Goal: Task Accomplishment & Management: Use online tool/utility

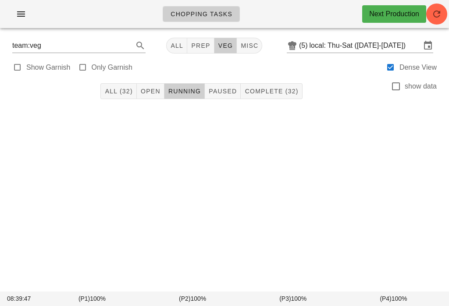
click at [449, 4] on div "Chopping Tasks Next Production" at bounding box center [224, 14] width 449 height 28
click at [438, 8] on button "button" at bounding box center [436, 14] width 21 height 21
click at [151, 94] on span "Open" at bounding box center [150, 91] width 20 height 7
click at [124, 90] on span "All (32)" at bounding box center [118, 91] width 28 height 7
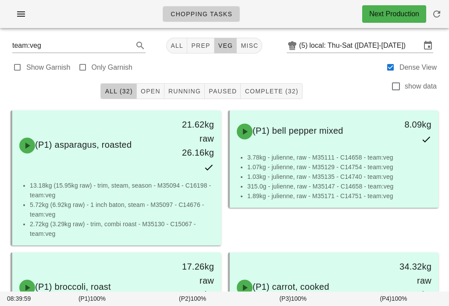
click at [47, 9] on div "Chopping Tasks Next Production" at bounding box center [224, 14] width 449 height 28
click at [13, 7] on button "button" at bounding box center [21, 14] width 28 height 16
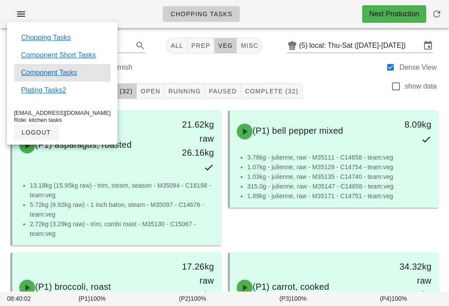
click at [54, 69] on link "Component Tasks" at bounding box center [49, 73] width 56 height 11
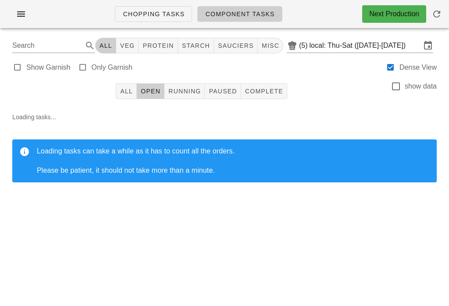
click at [435, 1] on div "Chopping Tasks Component Tasks Next Production" at bounding box center [224, 14] width 449 height 28
click at [439, 13] on icon "button" at bounding box center [437, 14] width 11 height 11
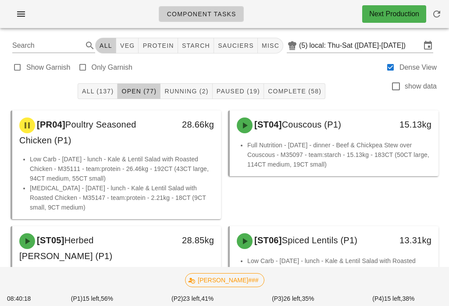
click at [132, 42] on span "veg" at bounding box center [127, 45] width 15 height 7
type input "team:veg"
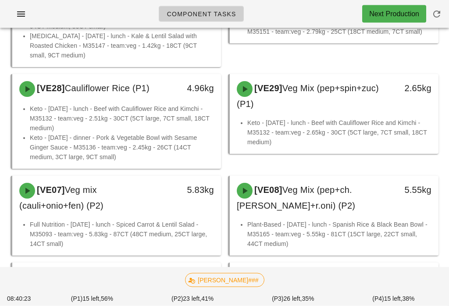
scroll to position [248, 0]
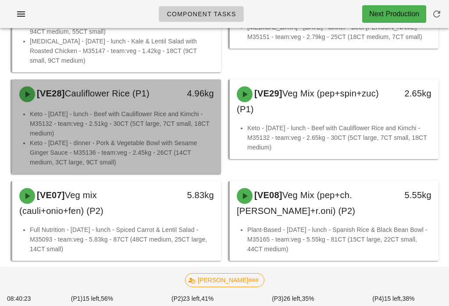
click at [172, 109] on li "Keto - Friday - lunch - Beef with Cauliflower Rice and Kimchi - M35132 - team:v…" at bounding box center [122, 123] width 184 height 29
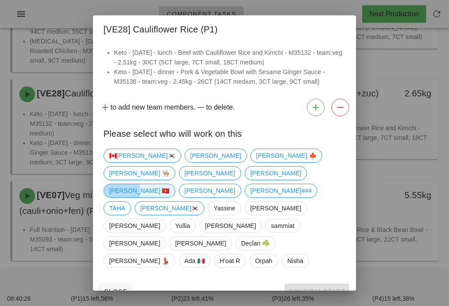
click at [122, 196] on span "Peter 🇻🇳" at bounding box center [139, 190] width 61 height 13
click at [320, 288] on span "Confirm Start" at bounding box center [316, 291] width 57 height 7
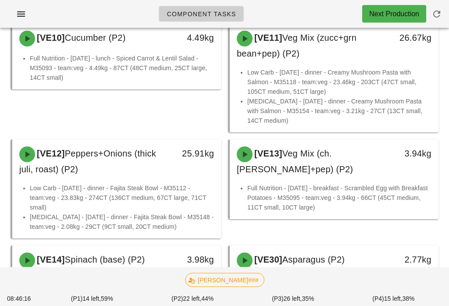
scroll to position [493, 0]
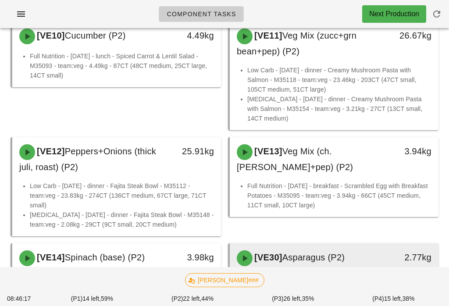
click at [322, 273] on li "Keto - Thursday - dinner - Spiced Shrimp with Turnips & Romesco Sauce - M35130 …" at bounding box center [339, 287] width 184 height 29
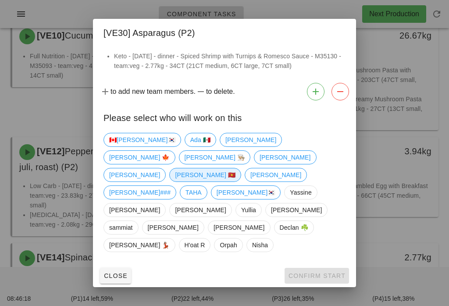
click at [175, 181] on span "Peter 🇻🇳" at bounding box center [205, 174] width 61 height 13
click at [320, 272] on span "Confirm Start" at bounding box center [316, 275] width 57 height 7
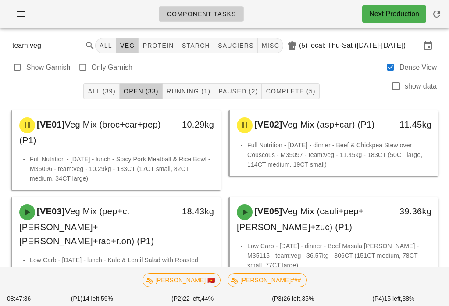
click at [194, 85] on button "Running (1)" at bounding box center [189, 91] width 52 height 16
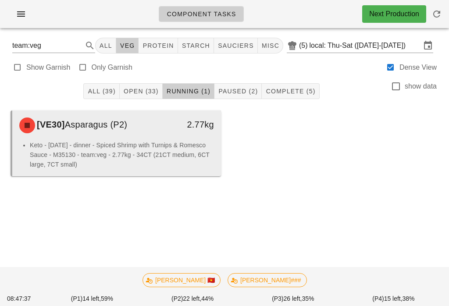
click at [181, 132] on div "2.77kg" at bounding box center [193, 125] width 51 height 26
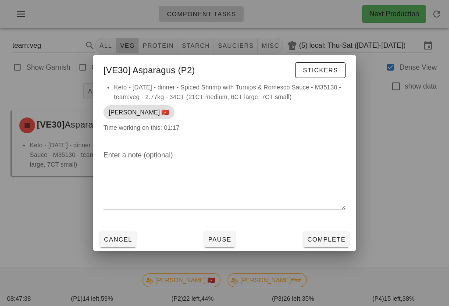
click at [222, 227] on div "Enter a note (optional)" at bounding box center [224, 185] width 263 height 85
click at [222, 232] on button "Pause" at bounding box center [219, 240] width 31 height 16
